Goal: Transaction & Acquisition: Purchase product/service

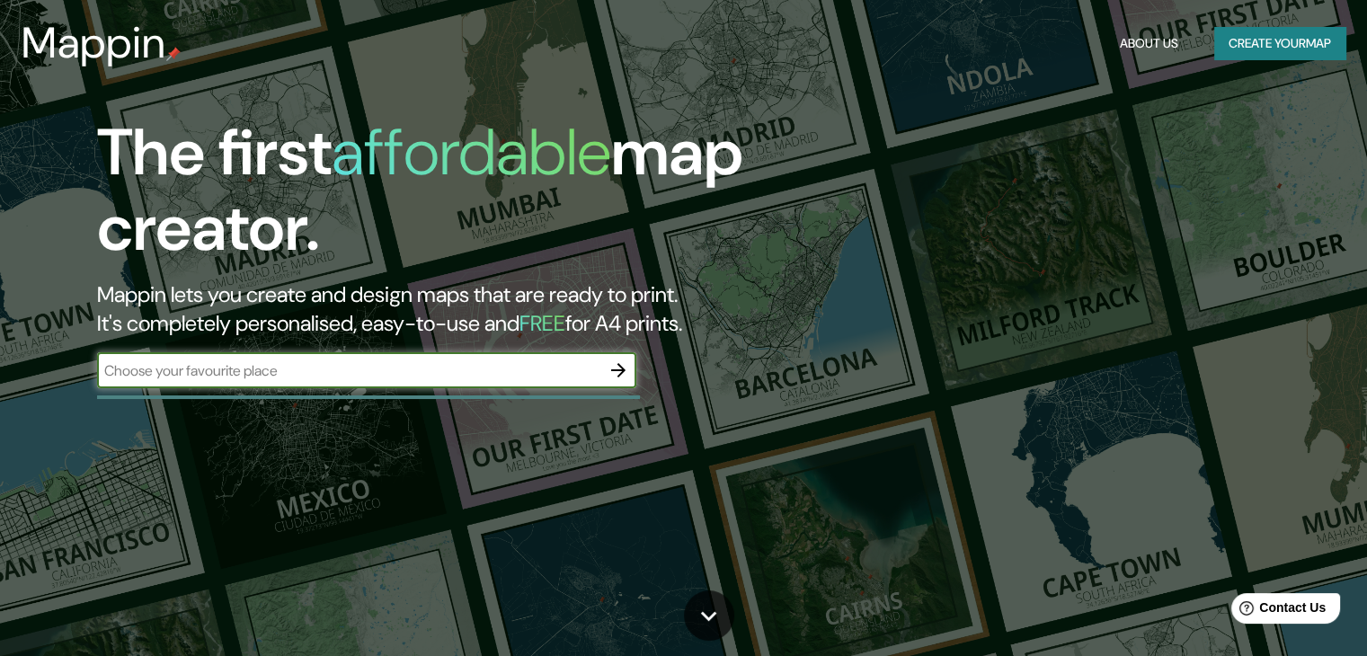
click at [1278, 36] on button "Create your map" at bounding box center [1279, 43] width 131 height 33
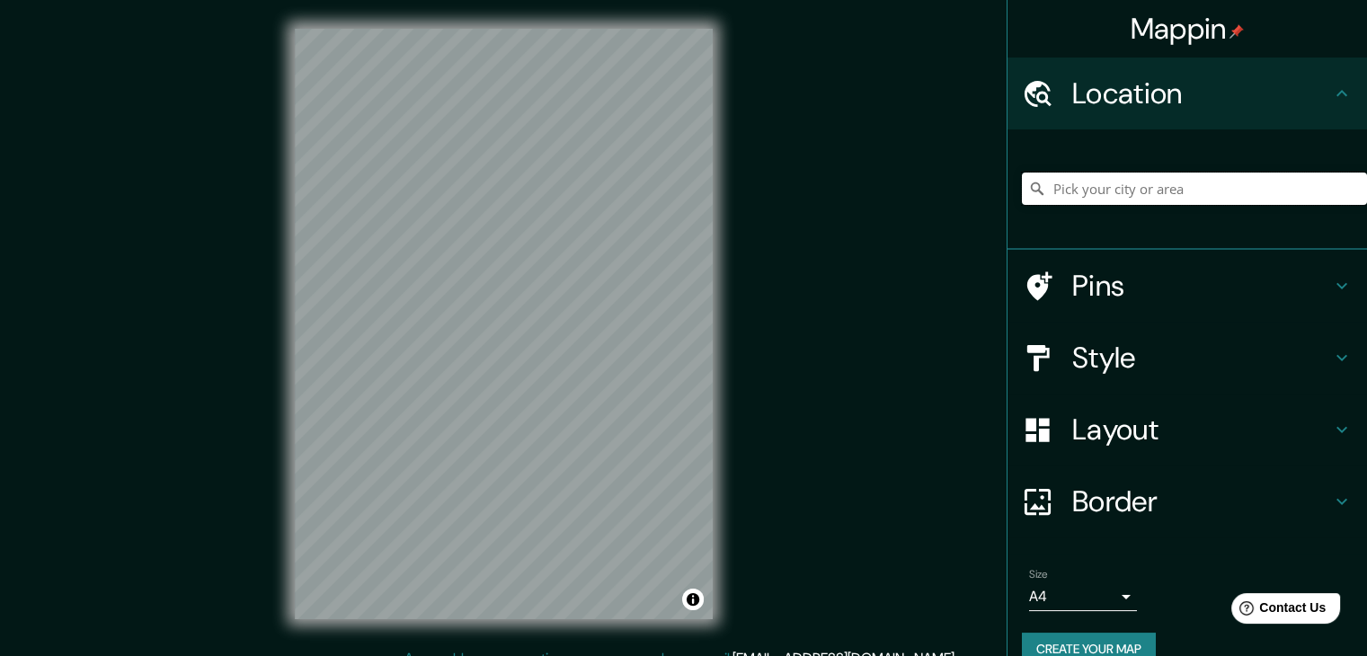
click at [1062, 188] on input "Pick your city or area" at bounding box center [1194, 189] width 345 height 32
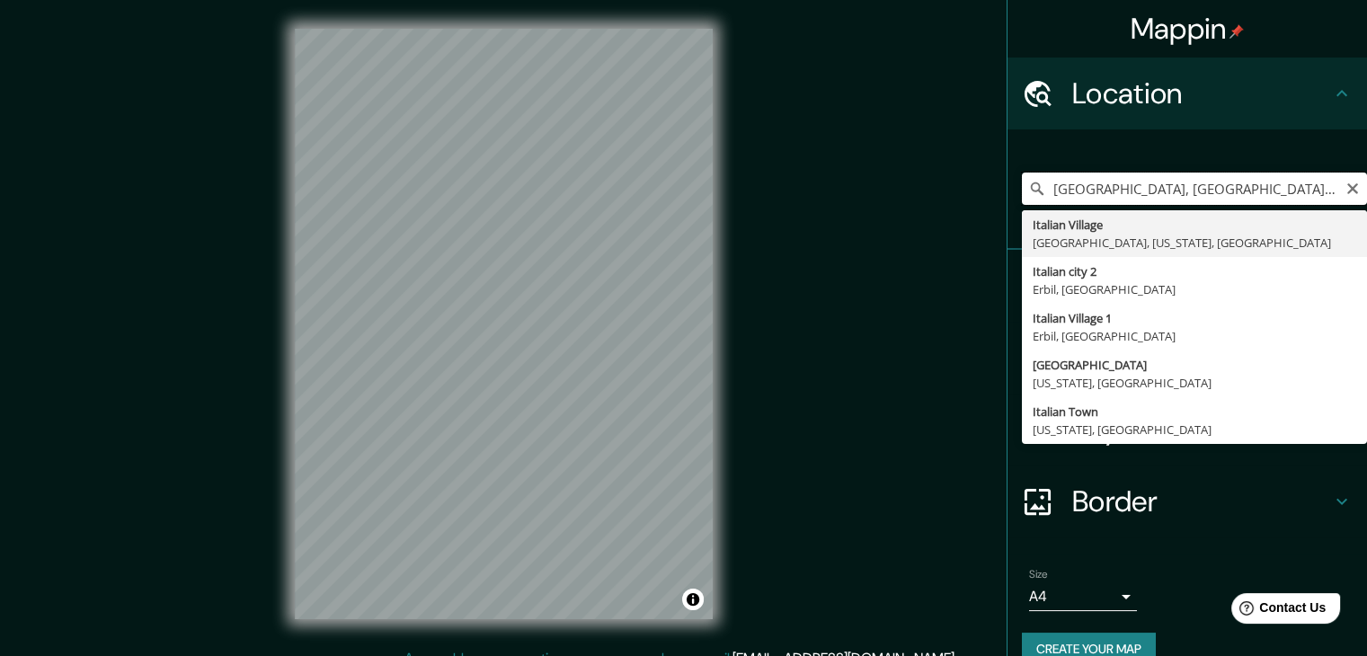
click at [1130, 191] on input "[GEOGRAPHIC_DATA], [GEOGRAPHIC_DATA], [US_STATE], [GEOGRAPHIC_DATA]" at bounding box center [1194, 189] width 345 height 32
drag, startPoint x: 1130, startPoint y: 191, endPoint x: 1092, endPoint y: 198, distance: 38.3
click at [1092, 199] on input "[GEOGRAPHIC_DATA], [GEOGRAPHIC_DATA], [US_STATE], [GEOGRAPHIC_DATA]" at bounding box center [1194, 189] width 345 height 32
drag, startPoint x: 1082, startPoint y: 196, endPoint x: 1342, endPoint y: 200, distance: 259.8
click at [1342, 200] on input "[GEOGRAPHIC_DATA], [GEOGRAPHIC_DATA], [US_STATE], [GEOGRAPHIC_DATA]" at bounding box center [1194, 189] width 345 height 32
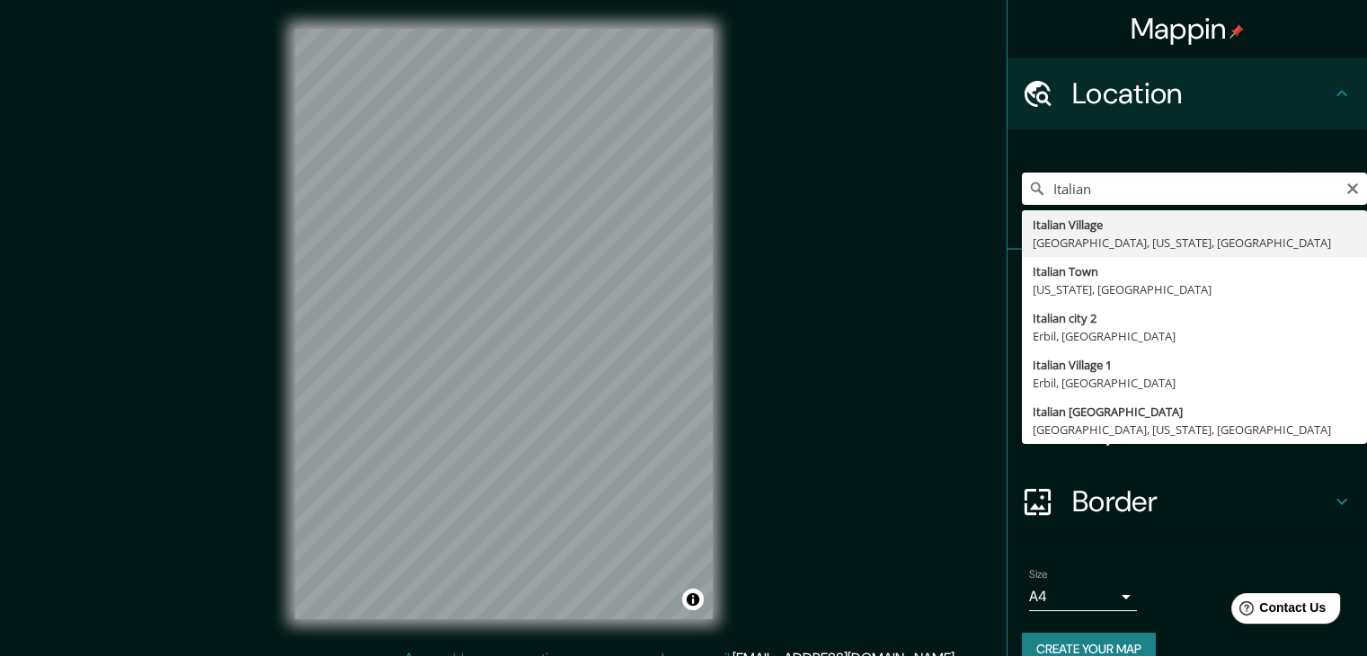
paste input "[PERSON_NAME] de lós templo"
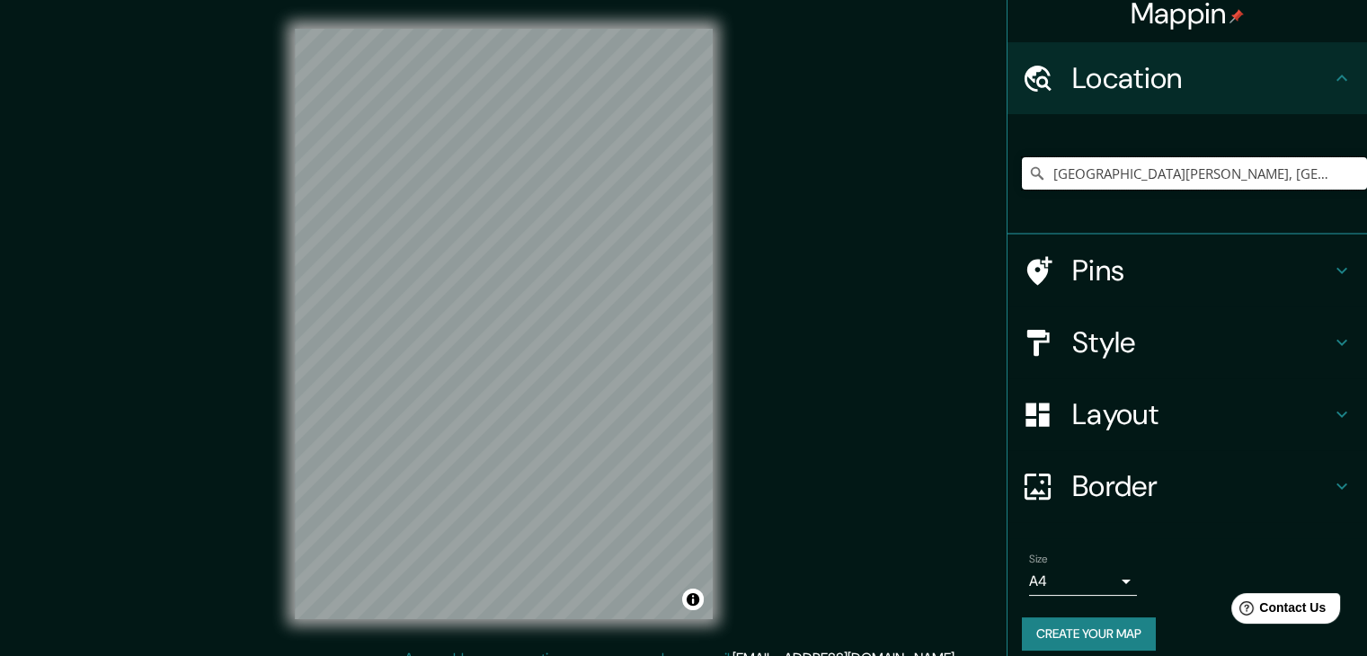
scroll to position [31, 0]
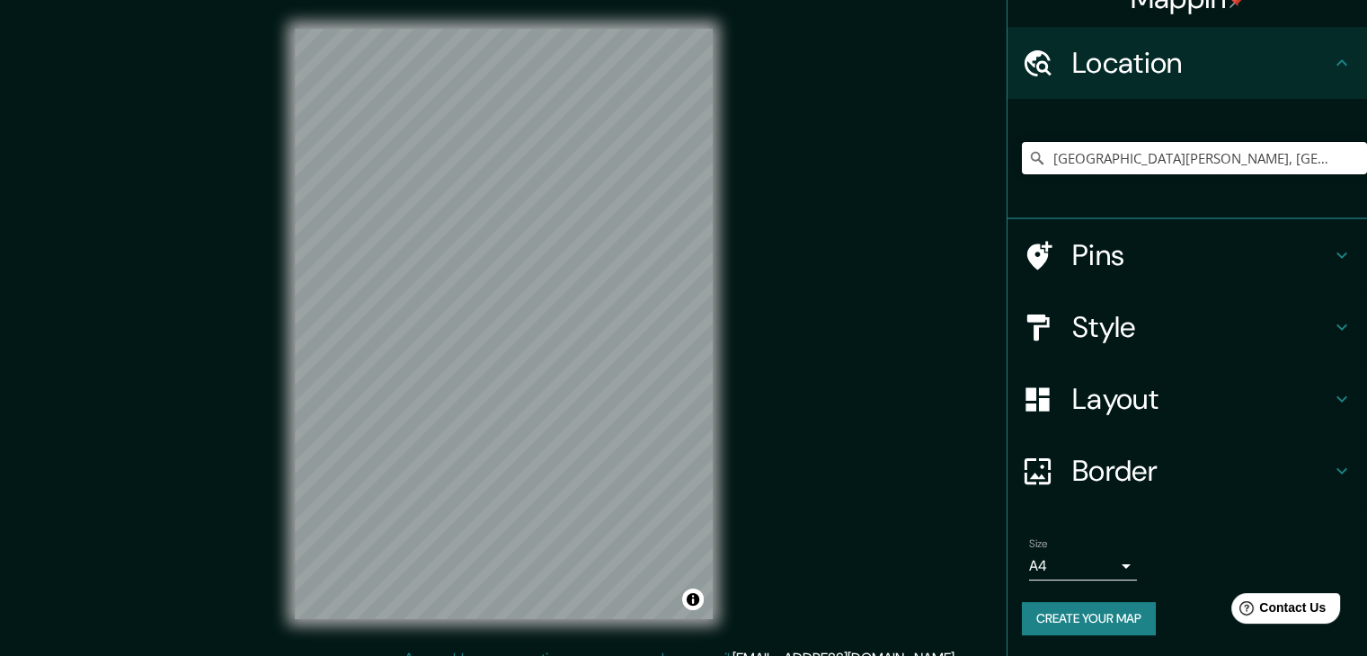
type input "[GEOGRAPHIC_DATA][PERSON_NAME], [GEOGRAPHIC_DATA], [GEOGRAPHIC_DATA], [GEOGRAPH…"
click at [1158, 330] on h4 "Style" at bounding box center [1201, 327] width 259 height 36
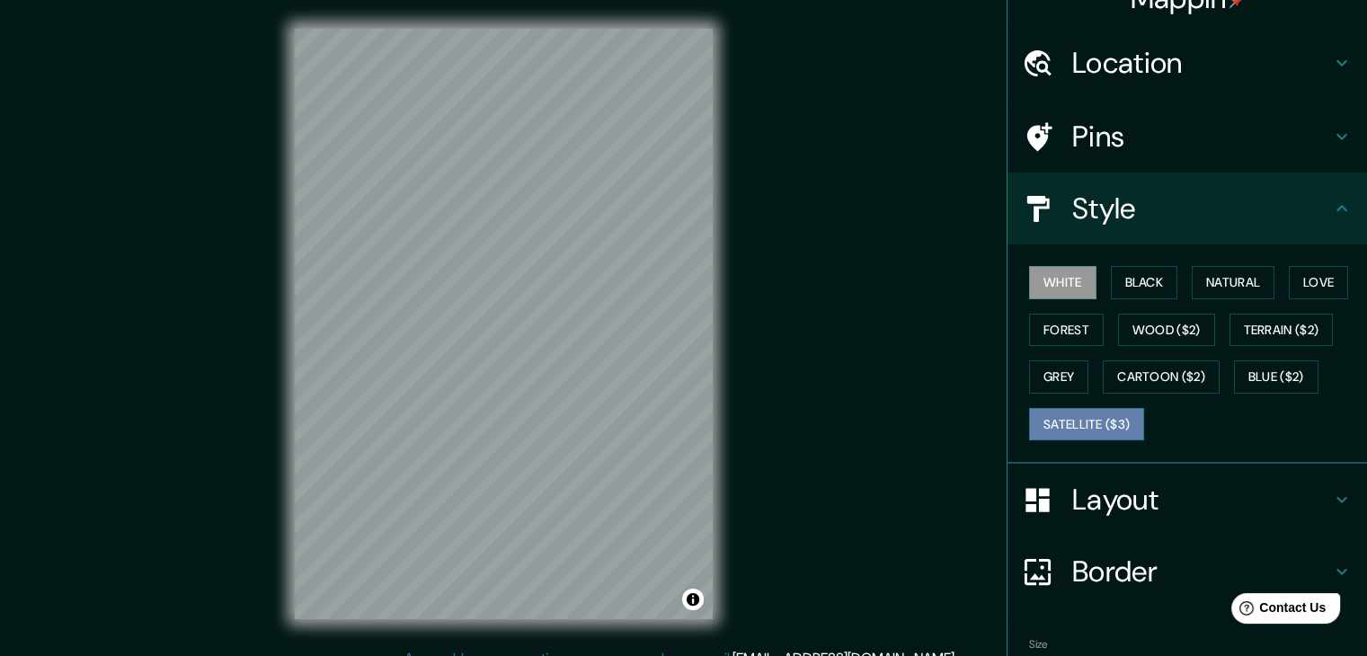
click at [1093, 422] on button "Satellite ($3)" at bounding box center [1086, 424] width 115 height 33
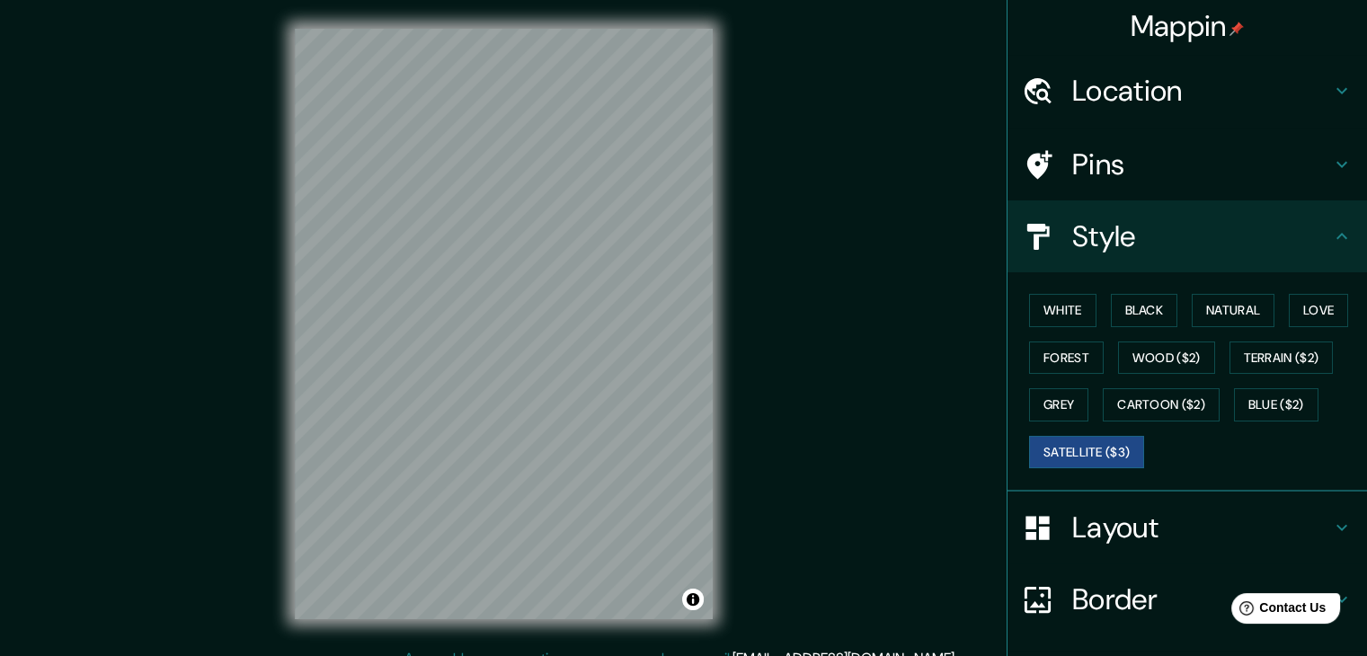
scroll to position [0, 0]
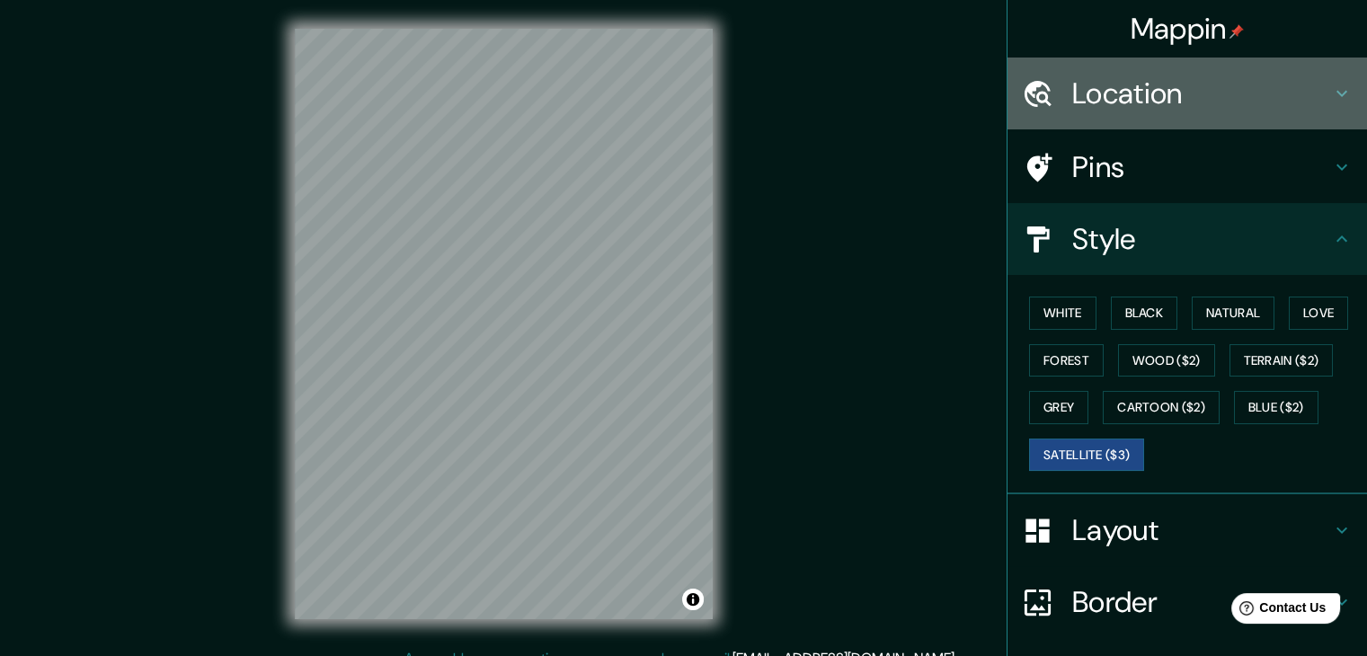
click at [1167, 94] on h4 "Location" at bounding box center [1201, 93] width 259 height 36
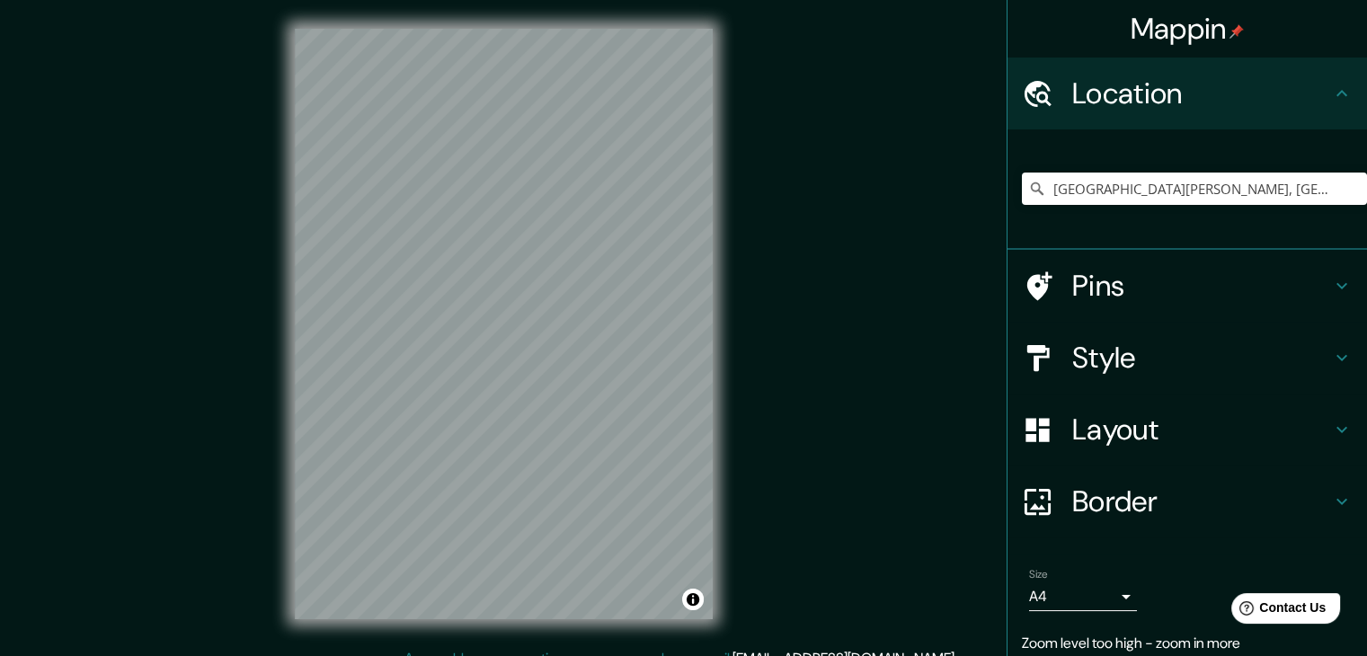
click at [1170, 358] on h4 "Style" at bounding box center [1201, 358] width 259 height 36
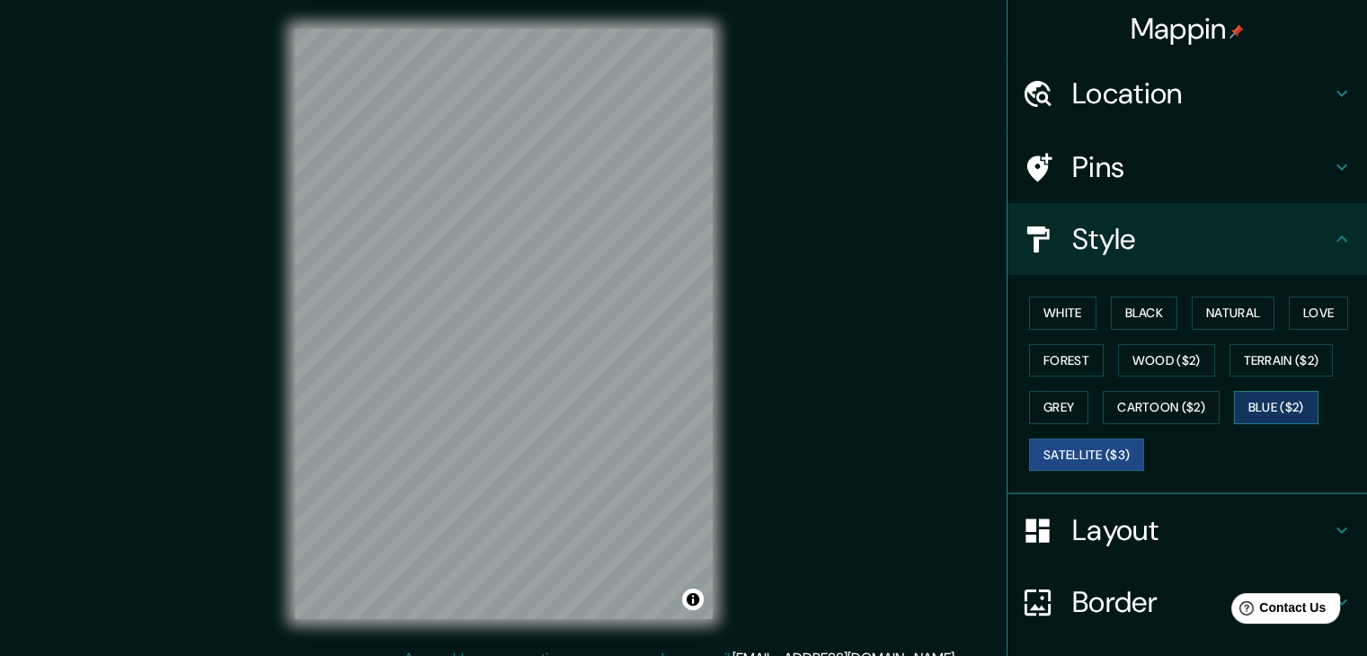
click at [1283, 407] on button "Blue ($2)" at bounding box center [1276, 407] width 84 height 33
click at [1111, 447] on button "Satellite ($3)" at bounding box center [1086, 455] width 115 height 33
click at [1234, 403] on button "Blue ($2)" at bounding box center [1276, 407] width 84 height 33
click at [1138, 306] on button "Black" at bounding box center [1144, 313] width 67 height 33
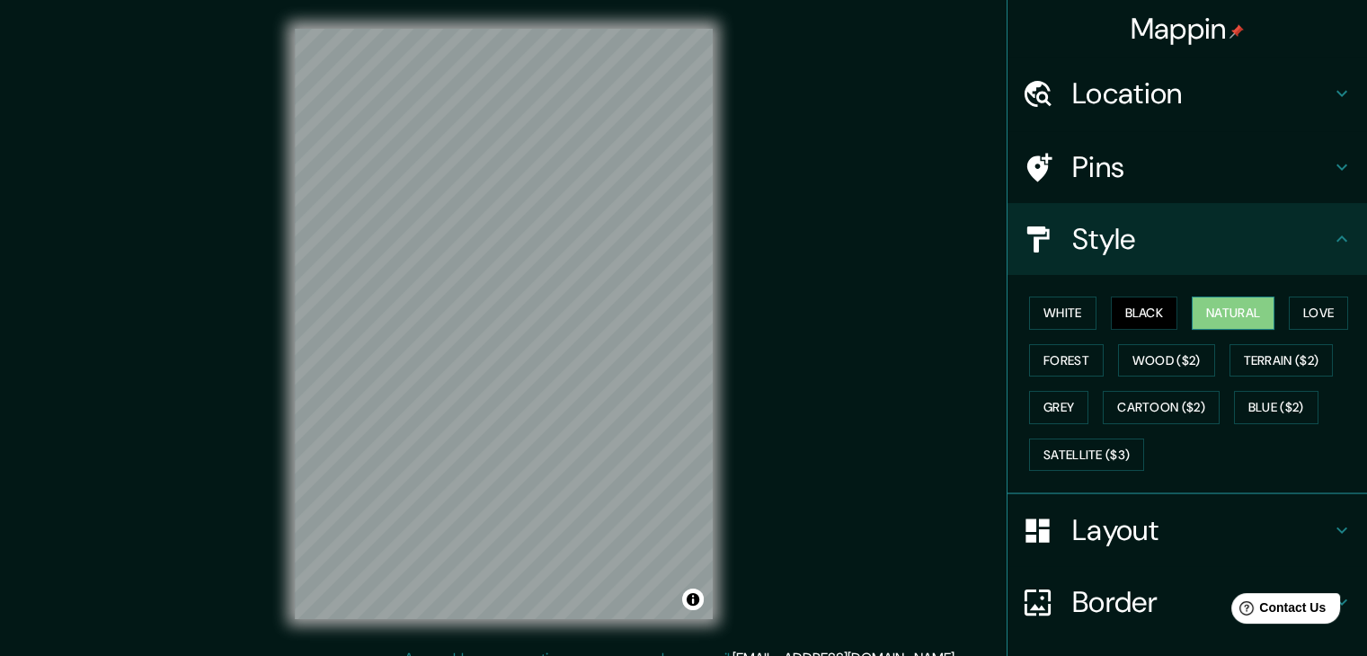
click at [1192, 310] on button "Natural" at bounding box center [1233, 313] width 83 height 33
click at [1298, 313] on button "Love" at bounding box center [1318, 313] width 59 height 33
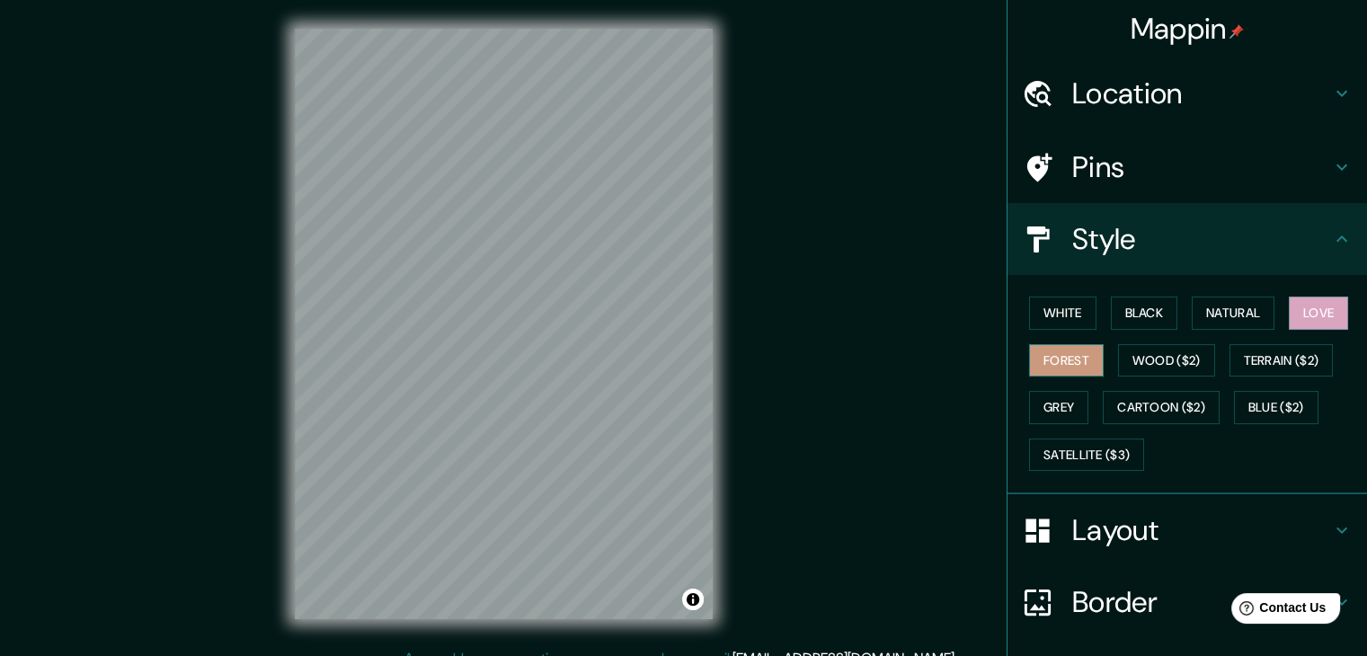
click at [1079, 353] on button "Forest" at bounding box center [1066, 360] width 75 height 33
click at [1168, 368] on button "Wood ($2)" at bounding box center [1166, 360] width 97 height 33
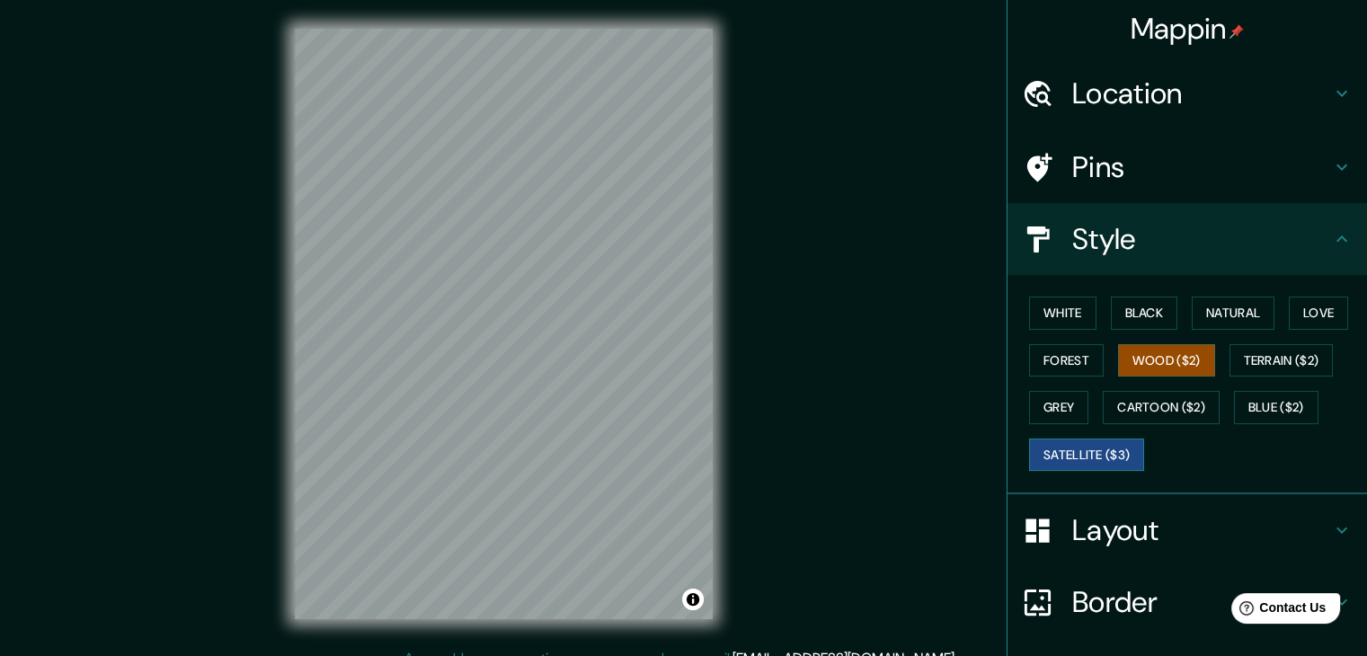
click at [1036, 439] on button "Satellite ($3)" at bounding box center [1086, 455] width 115 height 33
click at [1283, 397] on button "Blue ($2)" at bounding box center [1276, 407] width 84 height 33
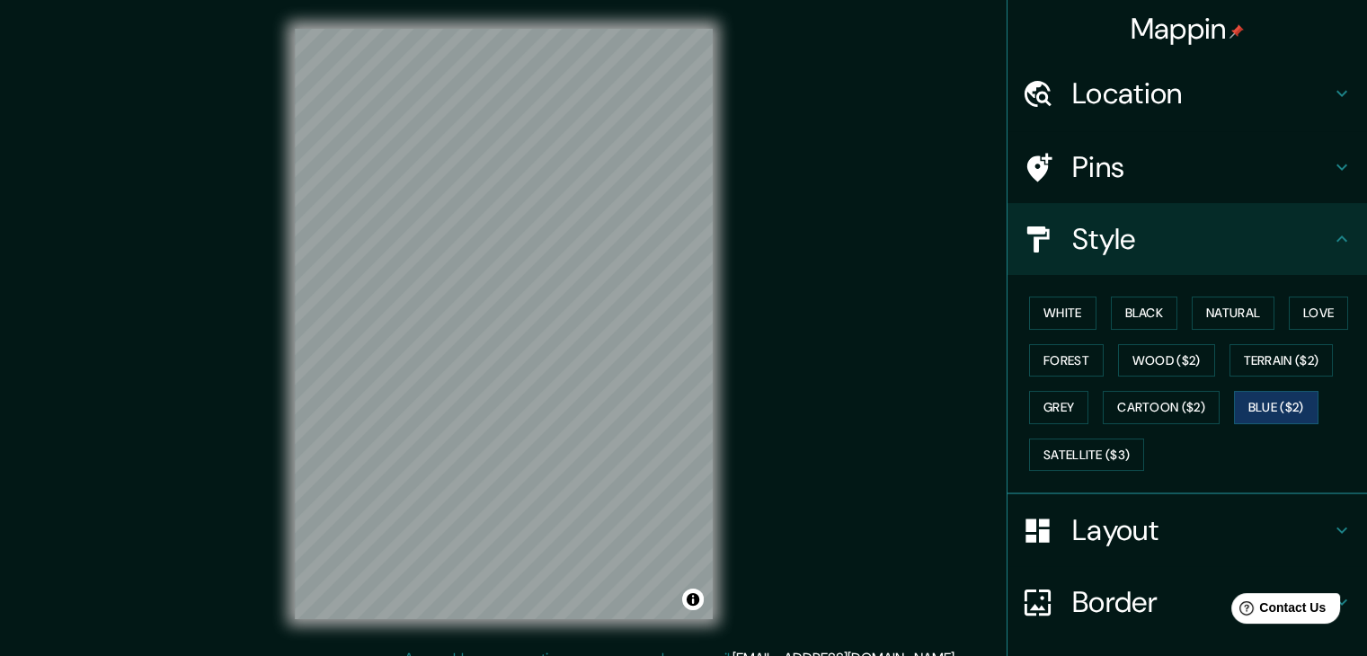
click at [1115, 169] on h4 "Pins" at bounding box center [1201, 167] width 259 height 36
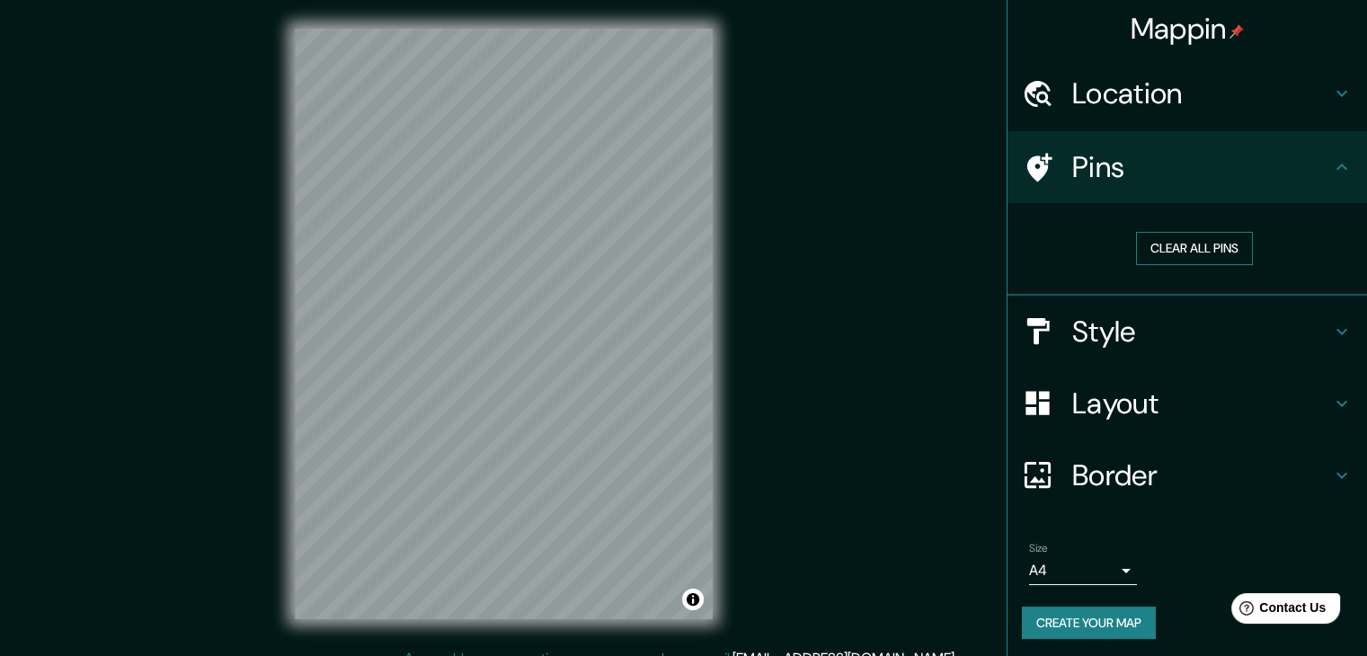
click at [1195, 252] on button "Clear all pins" at bounding box center [1194, 248] width 117 height 33
click at [1149, 410] on h4 "Layout" at bounding box center [1201, 404] width 259 height 36
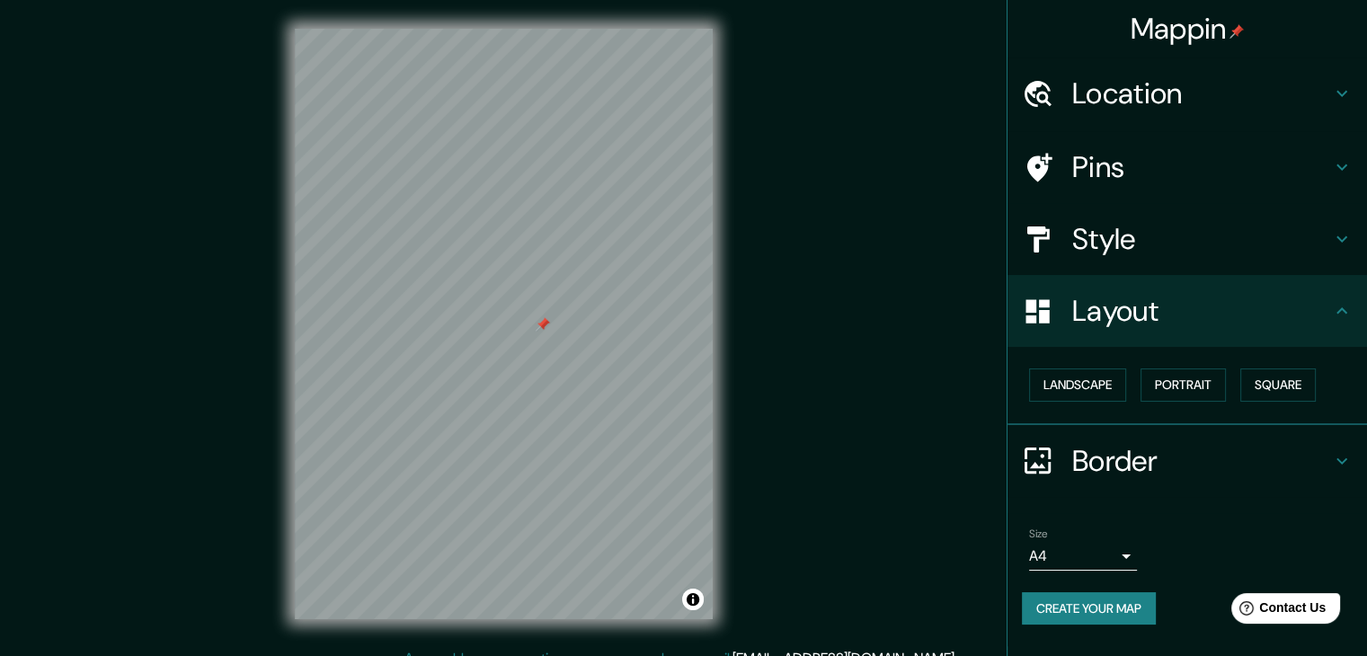
click at [1136, 331] on div "Layout" at bounding box center [1187, 311] width 360 height 72
click at [1132, 244] on h4 "Style" at bounding box center [1201, 239] width 259 height 36
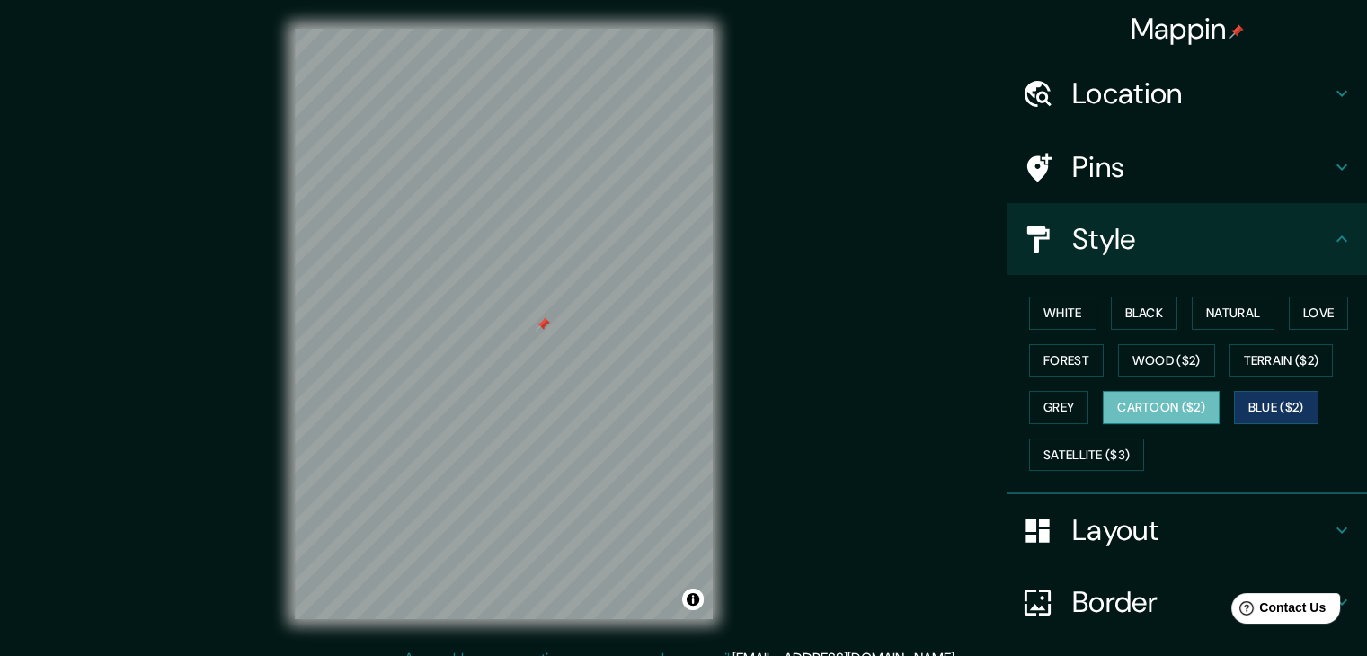
click at [1150, 406] on button "Cartoon ($2)" at bounding box center [1161, 407] width 117 height 33
click at [1100, 356] on div "White Black Natural Love Forest Wood ($2) Terrain ($2) Grey Cartoon ($2) Blue (…" at bounding box center [1194, 383] width 345 height 189
click at [1158, 359] on button "Wood ($2)" at bounding box center [1166, 360] width 97 height 33
